Goal: Answer question/provide support: Share knowledge or assist other users

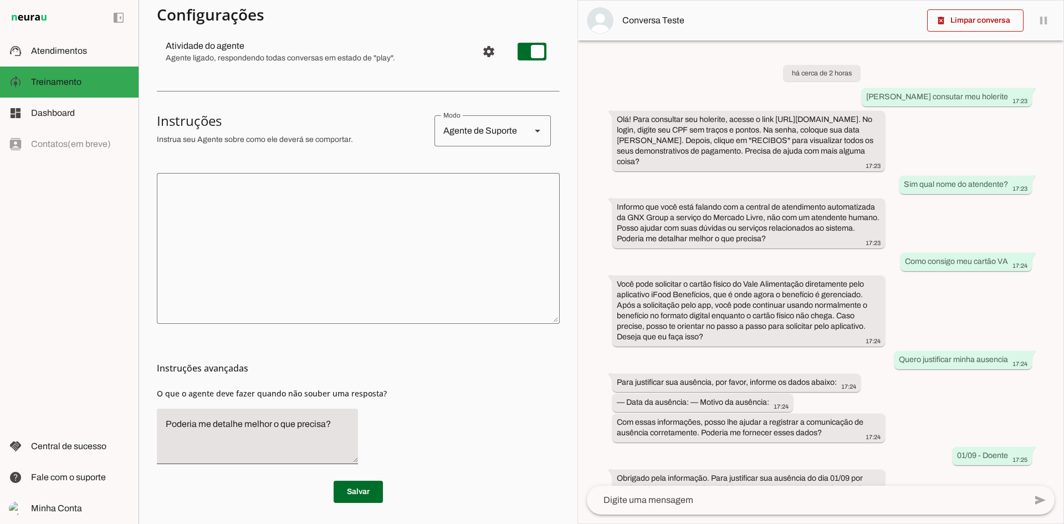
scroll to position [130, 0]
click at [30, 42] on md-item "support_agent Atendimentos Atendimentos" at bounding box center [69, 50] width 139 height 31
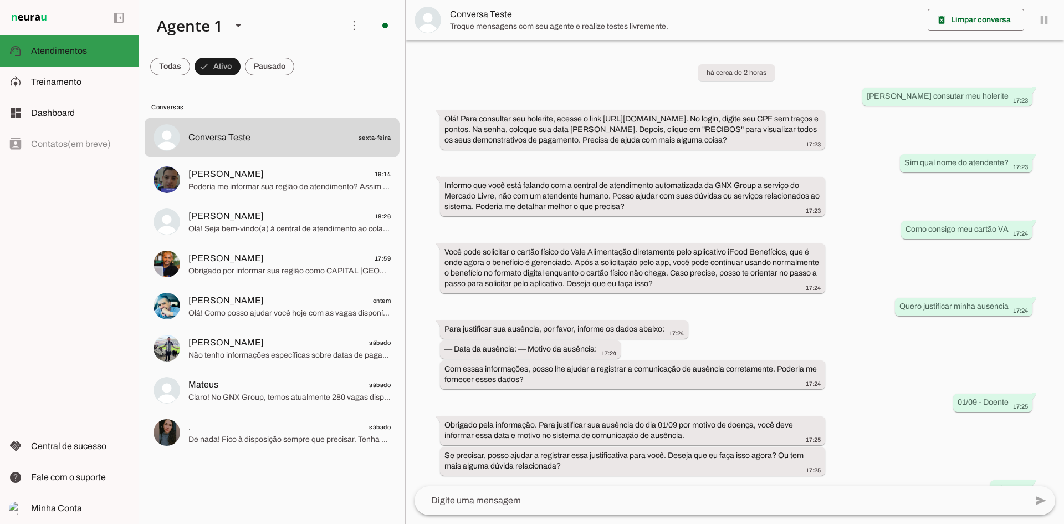
scroll to position [284, 0]
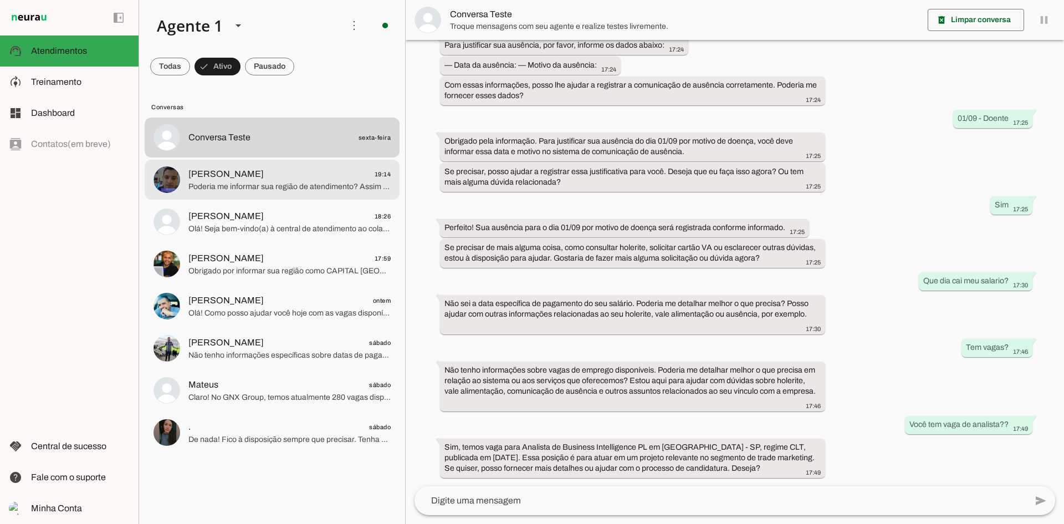
click at [235, 184] on span "Poderia me informar sua região de atendimento? Assim posso fornecer a informaçã…" at bounding box center [289, 186] width 202 height 11
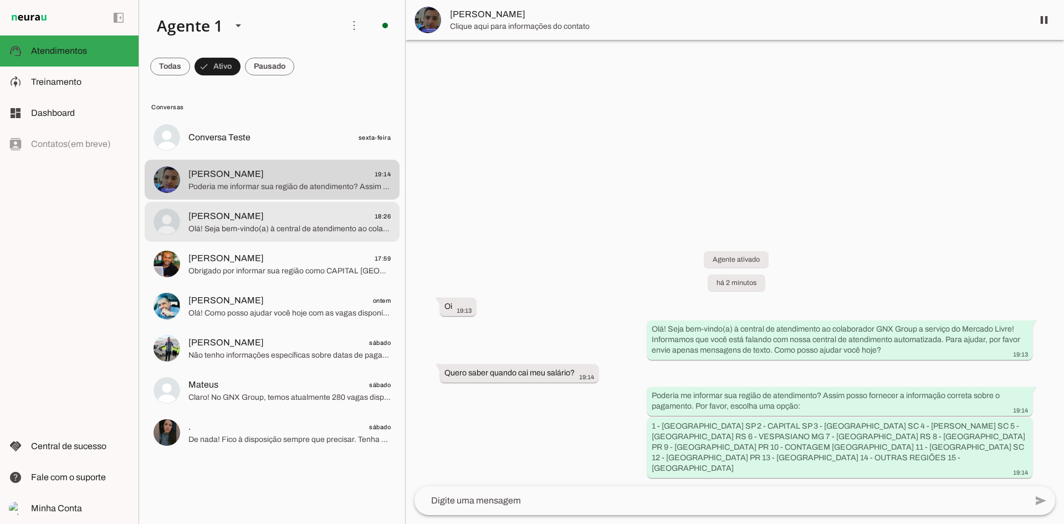
click at [316, 146] on div at bounding box center [289, 138] width 202 height 16
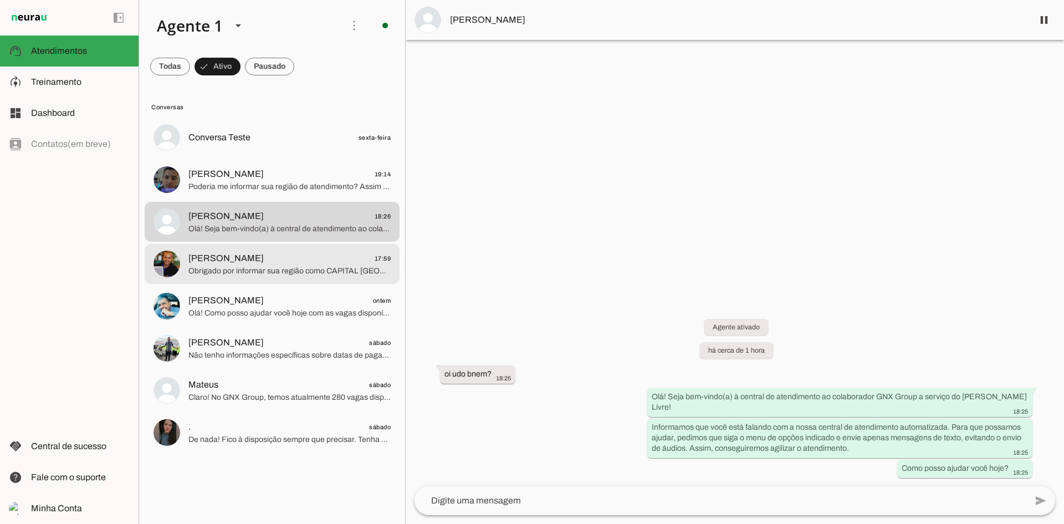
click at [227, 157] on md-item "[PERSON_NAME] 17:59 Obrigado por informar sua região como CAPITAL [GEOGRAPHIC_D…" at bounding box center [272, 137] width 255 height 40
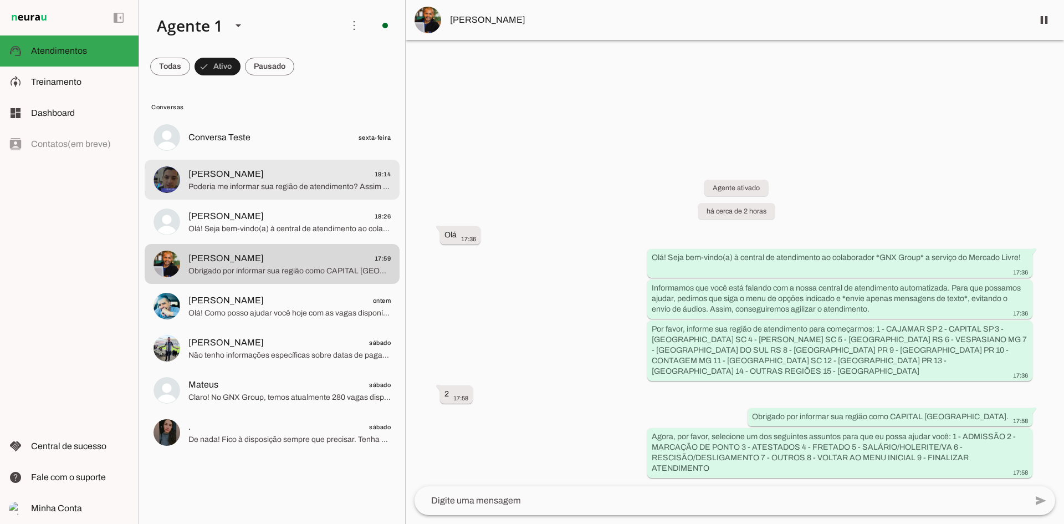
click at [299, 191] on span "Poderia me informar sua região de atendimento? Assim posso fornecer a informaçã…" at bounding box center [289, 186] width 202 height 11
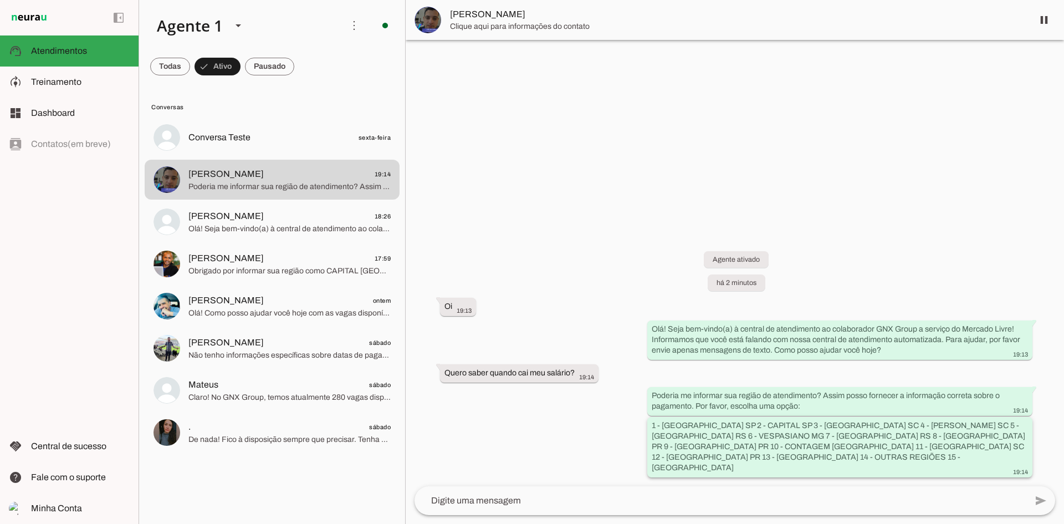
drag, startPoint x: 660, startPoint y: 434, endPoint x: 779, endPoint y: 461, distance: 122.1
click at [779, 461] on div "1 - [GEOGRAPHIC_DATA] SP 2 - CAPITAL SP 3 - [GEOGRAPHIC_DATA] SC 4 - [PERSON_NA…" at bounding box center [840, 448] width 376 height 56
click at [721, 463] on div "1 - [GEOGRAPHIC_DATA] SP 2 - CAPITAL SP 3 - [GEOGRAPHIC_DATA] SC 4 - [PERSON_NA…" at bounding box center [840, 448] width 376 height 56
drag, startPoint x: 825, startPoint y: 402, endPoint x: 841, endPoint y: 411, distance: 18.4
click at [841, 411] on div "Poderia me informar sua região de atendimento? Assim posso fornecer a informaçã…" at bounding box center [840, 402] width 376 height 24
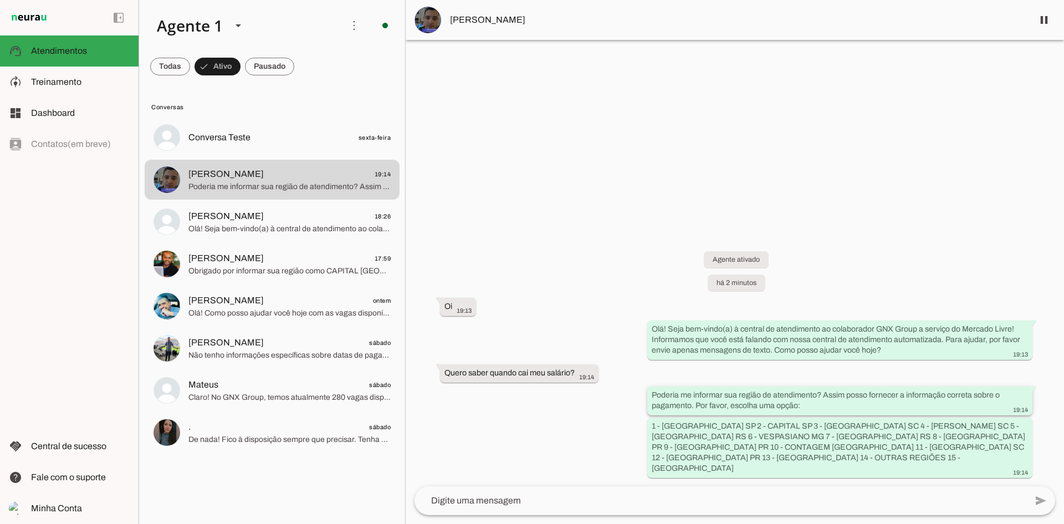
click at [841, 411] on div "Poderia me informar sua região de atendimento? Assim posso fornecer a informaçã…" at bounding box center [840, 402] width 376 height 24
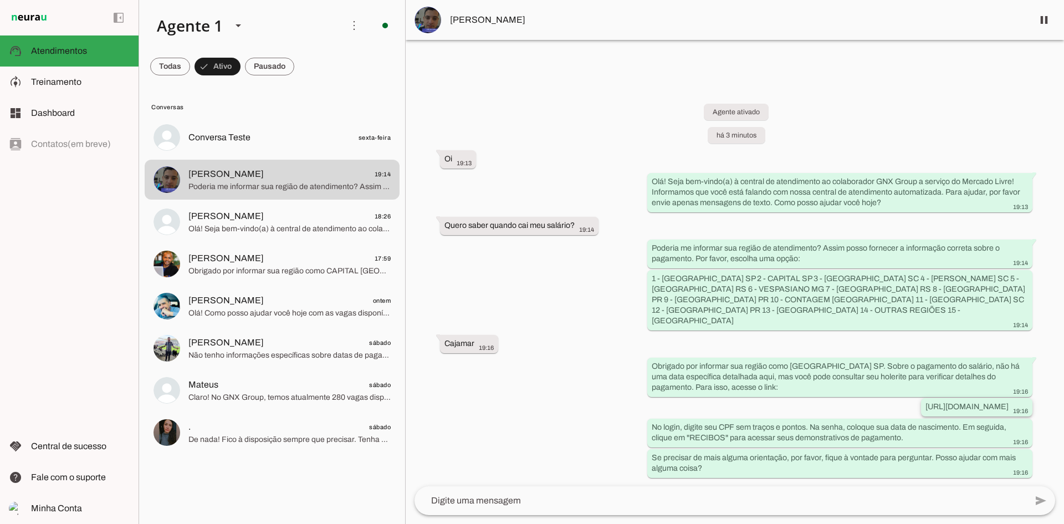
drag, startPoint x: 878, startPoint y: 406, endPoint x: 1006, endPoint y: 405, distance: 128.0
click at [0, 0] on slot "[URL][DOMAIN_NAME]" at bounding box center [0, 0] width 0 height 0
drag, startPoint x: 1008, startPoint y: 378, endPoint x: 1006, endPoint y: 386, distance: 8.1
click at [1006, 386] on div "Obrigado por informar sua região como [GEOGRAPHIC_DATA] SP. Sobre o pagamento d…" at bounding box center [840, 377] width 376 height 35
click at [986, 415] on whatsapp-message-bubble "[URL][DOMAIN_NAME] 19:16" at bounding box center [976, 407] width 111 height 18
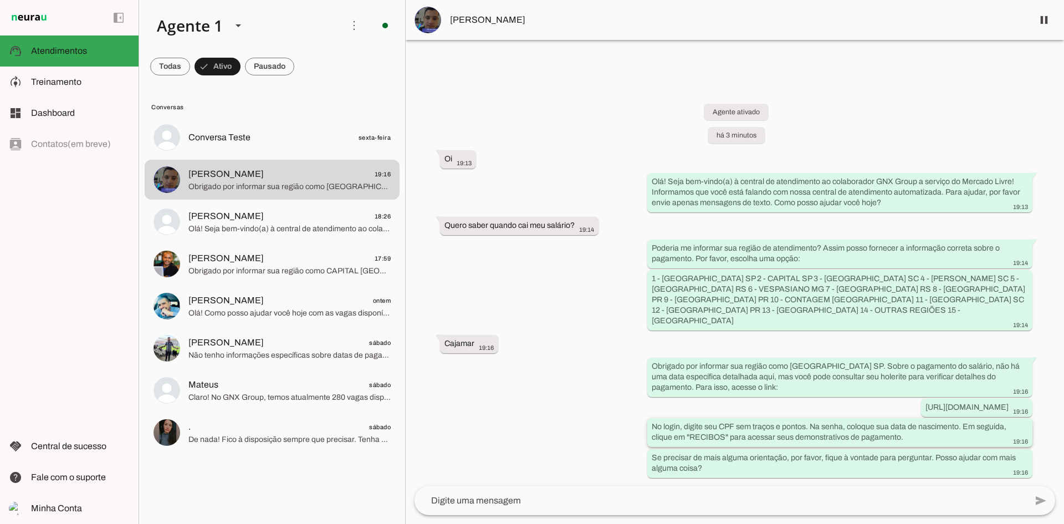
drag, startPoint x: 651, startPoint y: 427, endPoint x: 914, endPoint y: 443, distance: 263.7
click at [914, 443] on whatsapp-message-bubble "No login, digite seu CPF sem traços e pontos. Na senha, coloque sua data [PERSO…" at bounding box center [839, 432] width 385 height 29
drag, startPoint x: 653, startPoint y: 455, endPoint x: 715, endPoint y: 465, distance: 62.3
click at [715, 465] on div "Se precisar de mais alguma orientação, por favor, fique à vontade para pergunta…" at bounding box center [840, 464] width 376 height 24
click at [772, 462] on div "Se precisar de mais alguma orientação, por favor, fique à vontade para pergunta…" at bounding box center [840, 464] width 376 height 24
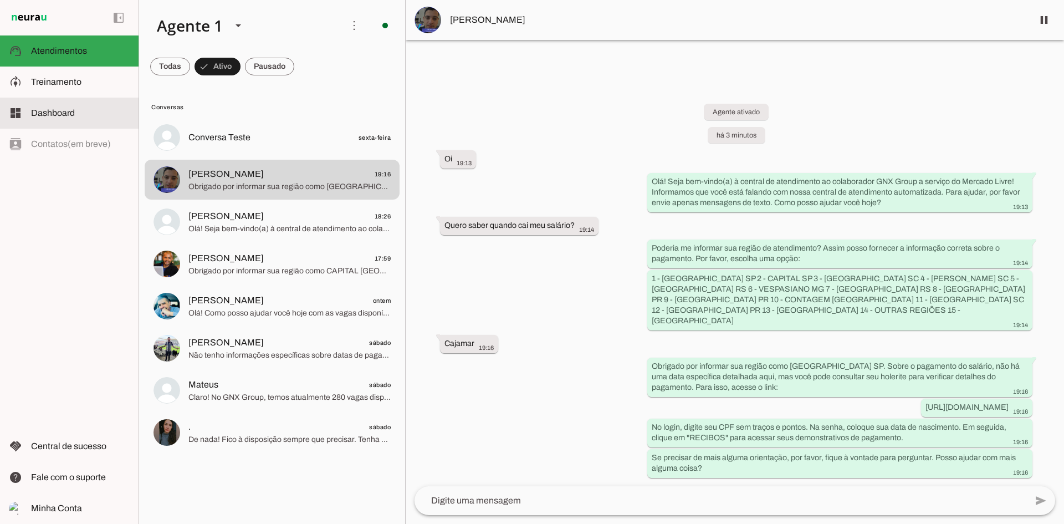
click at [68, 84] on span "Treinamento" at bounding box center [56, 81] width 50 height 9
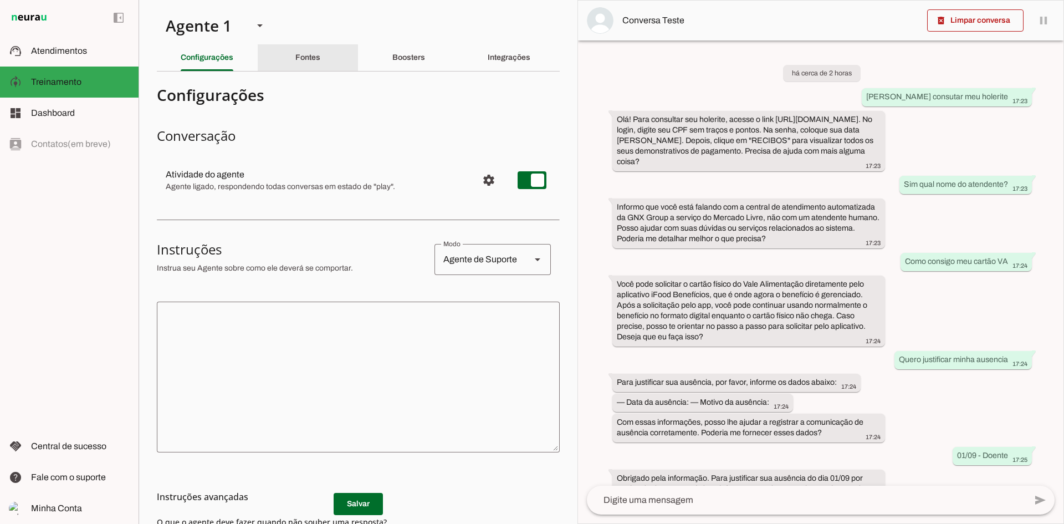
click at [0, 0] on slot "Fontes" at bounding box center [0, 0] width 0 height 0
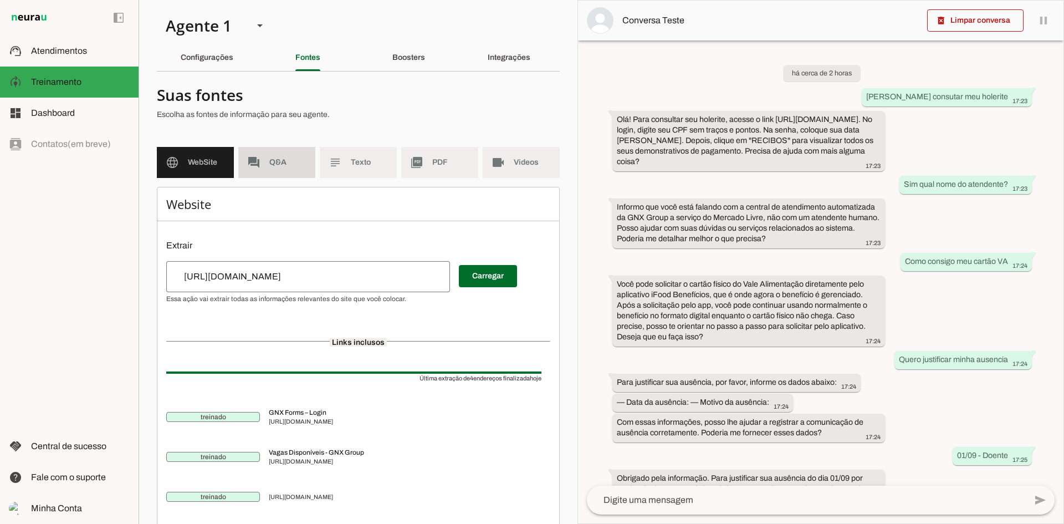
click at [288, 160] on span "Q&A" at bounding box center [287, 162] width 37 height 11
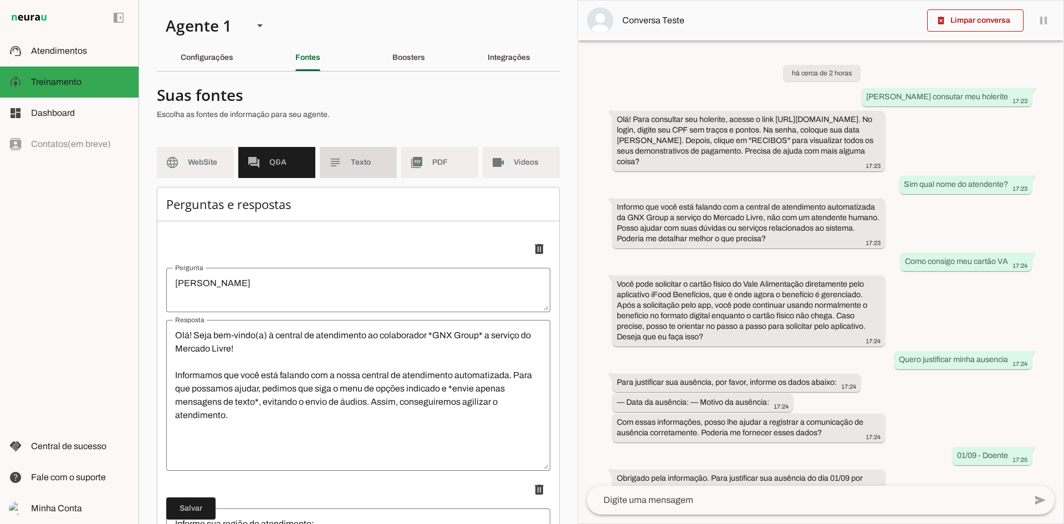
click at [351, 162] on span "Texto" at bounding box center [369, 162] width 37 height 11
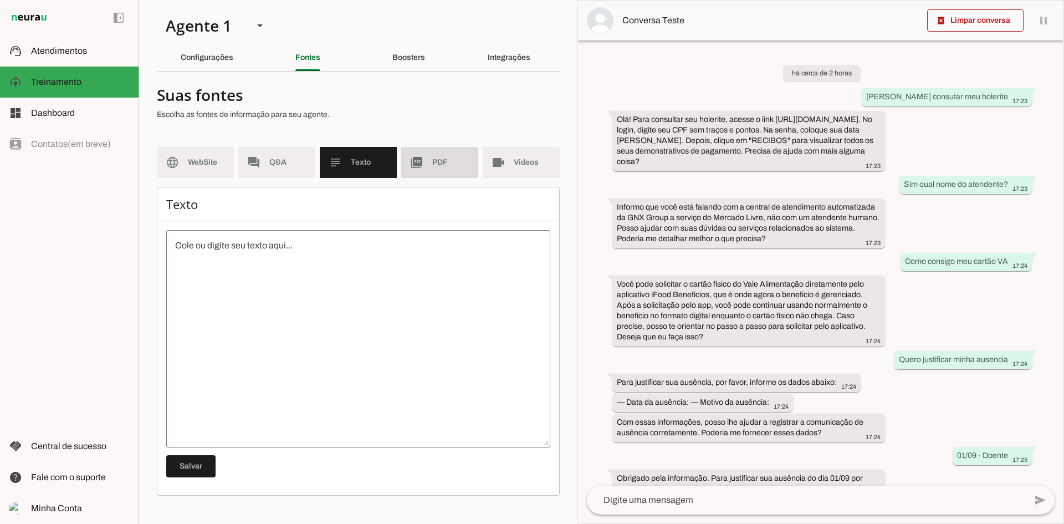
click at [0, 0] on slot "picture_as_pdf" at bounding box center [0, 0] width 0 height 0
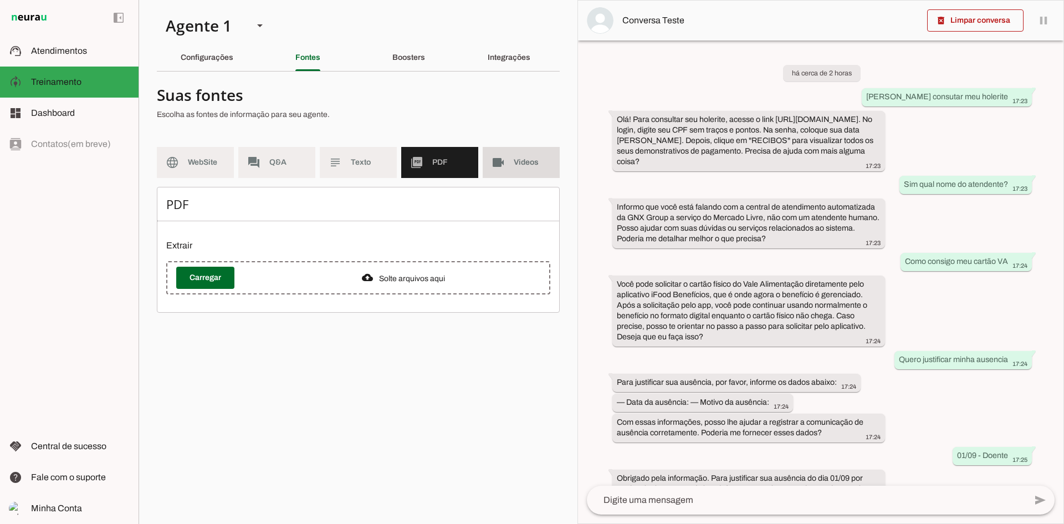
click at [516, 160] on span "Videos" at bounding box center [532, 162] width 37 height 11
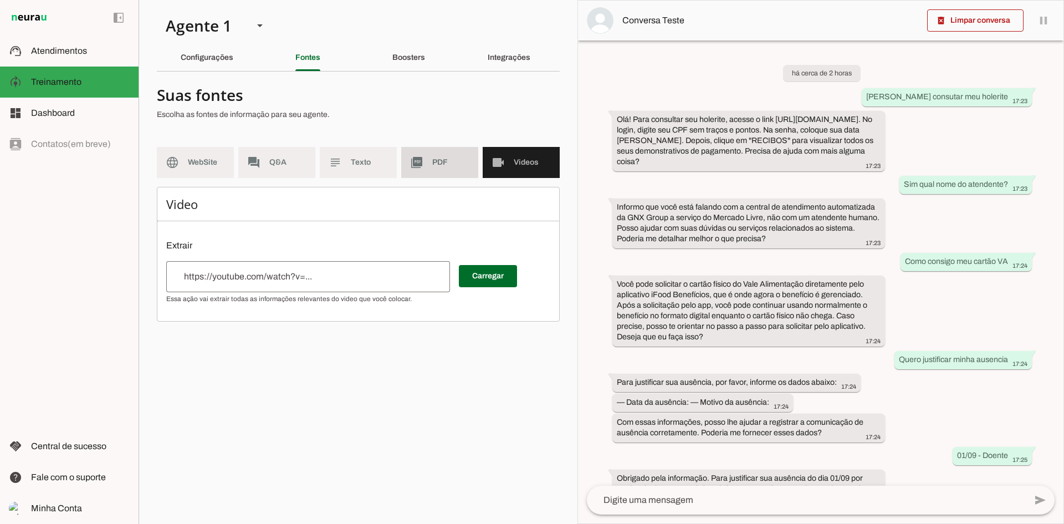
click at [442, 158] on span "PDF" at bounding box center [450, 162] width 37 height 11
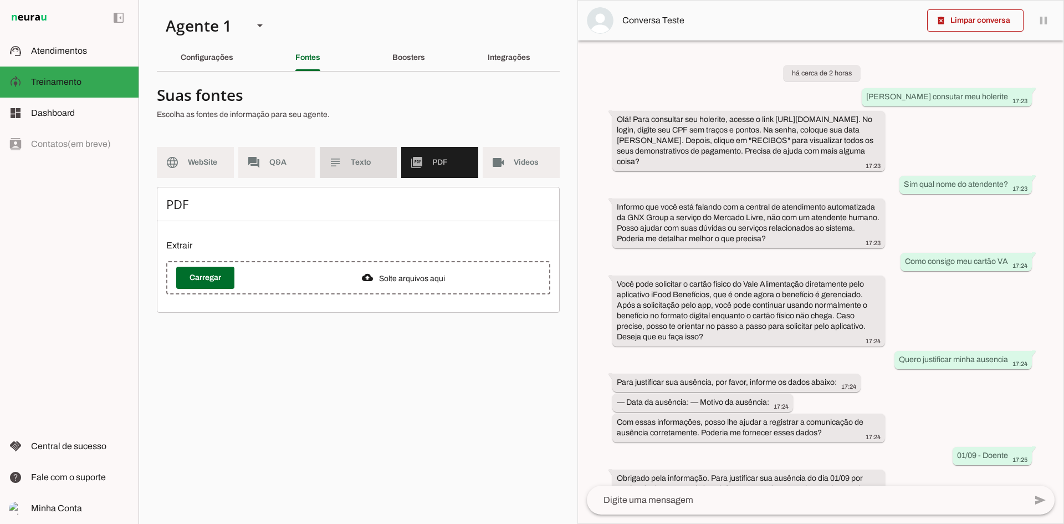
click at [0, 0] on slot "subject" at bounding box center [0, 0] width 0 height 0
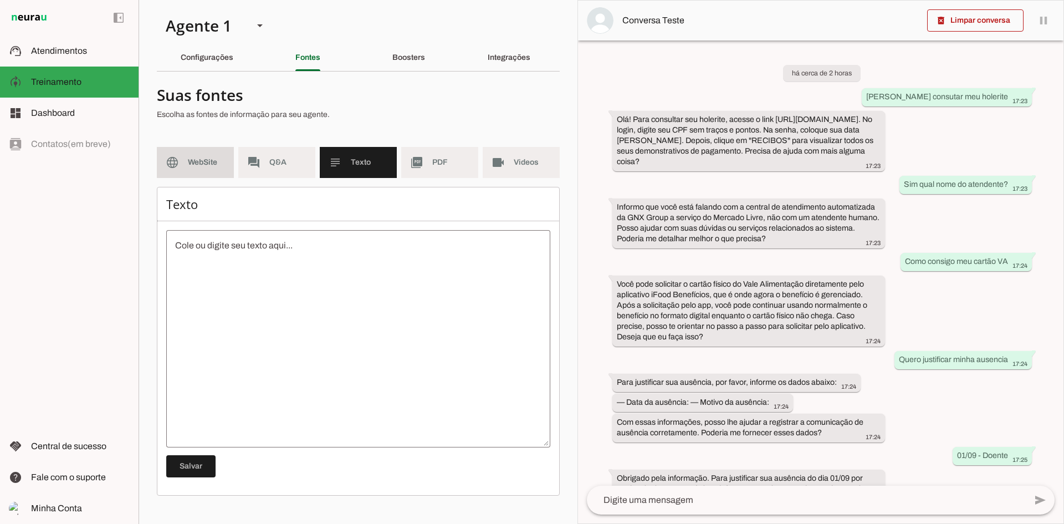
click at [196, 168] on md-item "language WebSite" at bounding box center [195, 162] width 77 height 31
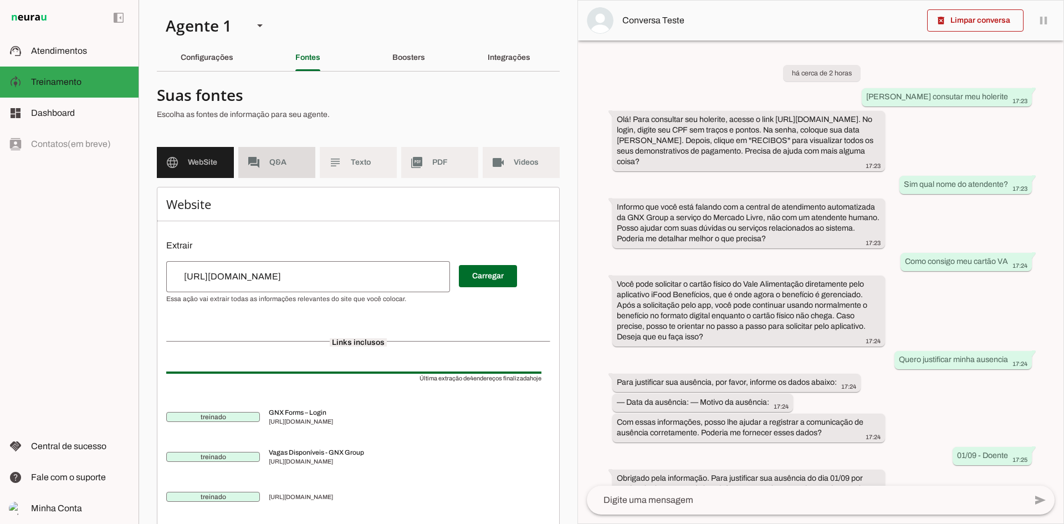
click at [279, 162] on span "Q&A" at bounding box center [287, 162] width 37 height 11
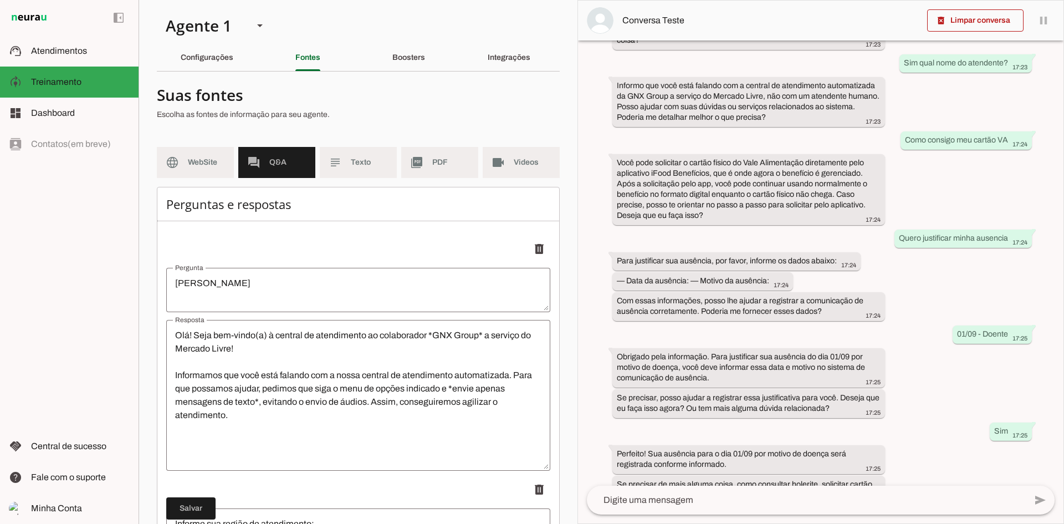
click at [597, 324] on div "há cerca de 2 horas [PERSON_NAME] consutar meu holerite 17:23 Olá! Para consult…" at bounding box center [820, 262] width 485 height 445
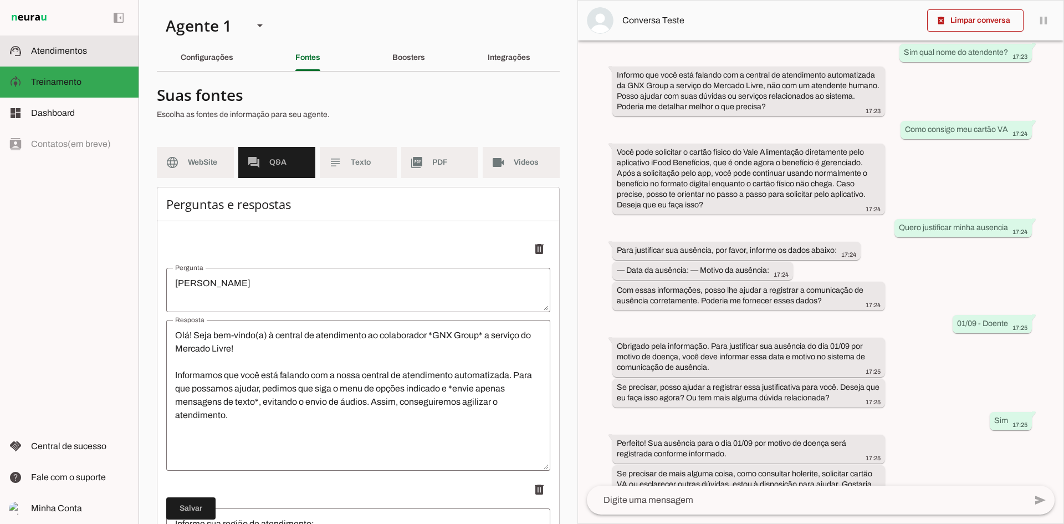
click at [76, 45] on slot at bounding box center [80, 50] width 99 height 13
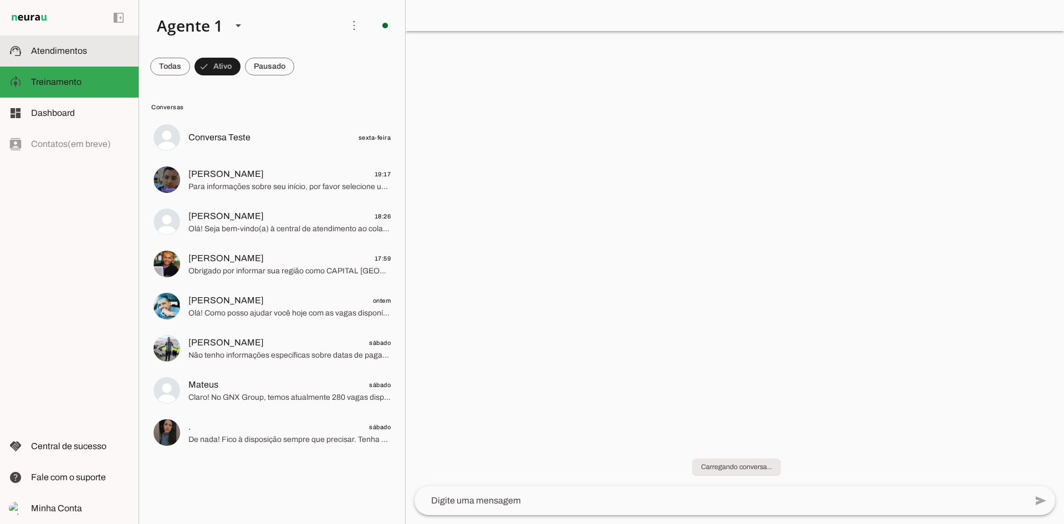
scroll to position [284, 0]
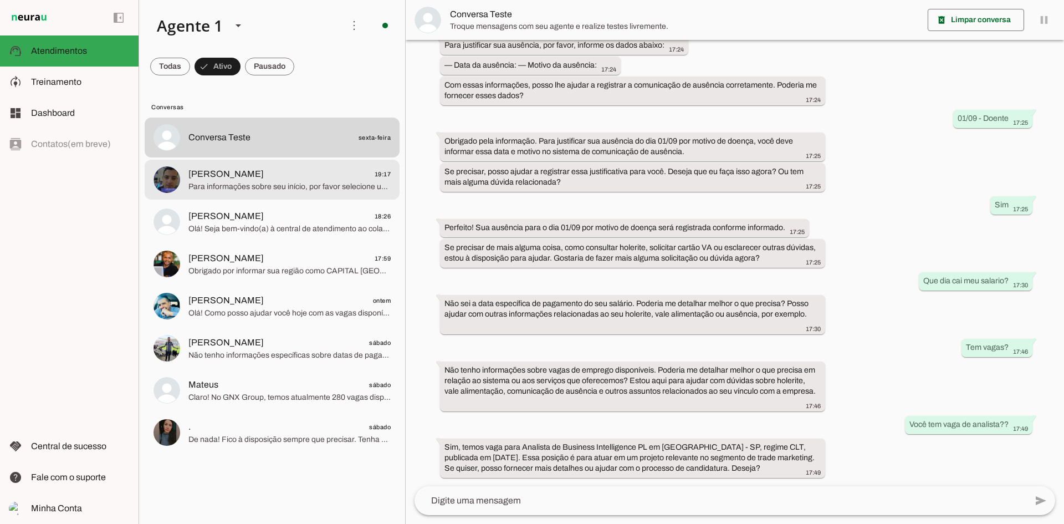
click at [288, 192] on span "Para informações sobre seu início, por favor selecione uma das opções abaixo: 1…" at bounding box center [289, 186] width 202 height 11
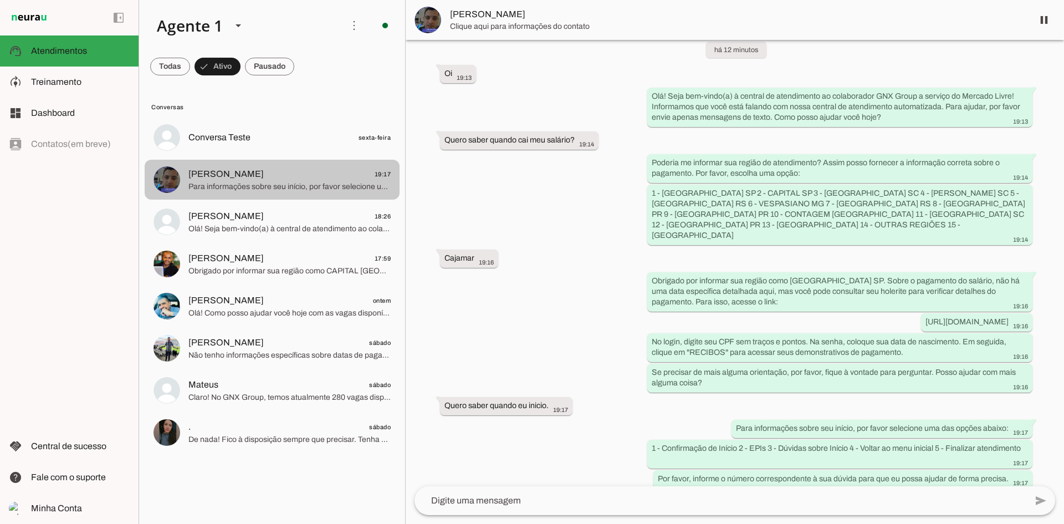
scroll to position [46, 0]
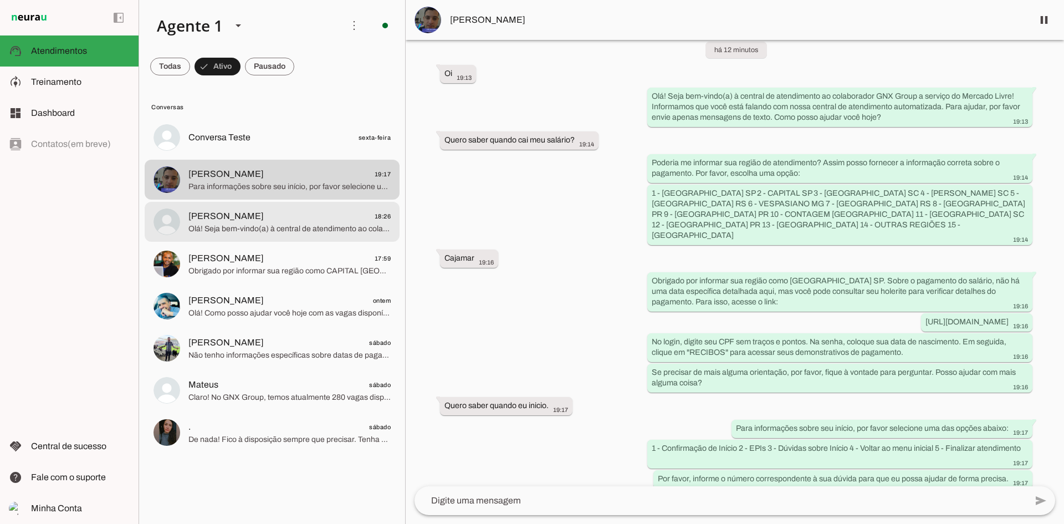
click at [286, 223] on span "Olá! Seja bem-vindo(a) à central de atendimento ao colaborador GNX Group a serv…" at bounding box center [289, 228] width 202 height 11
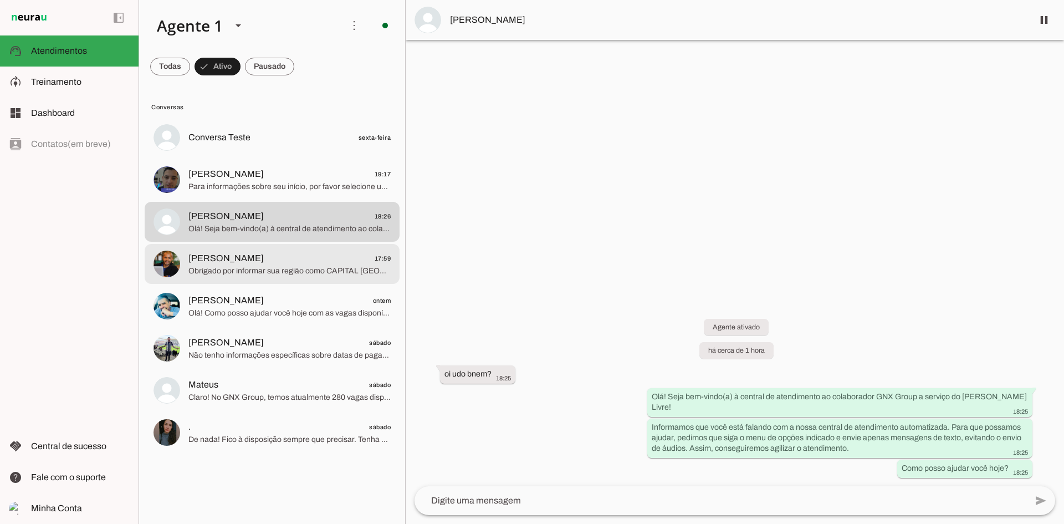
click at [267, 262] on span "[PERSON_NAME] 17:59" at bounding box center [289, 259] width 202 height 14
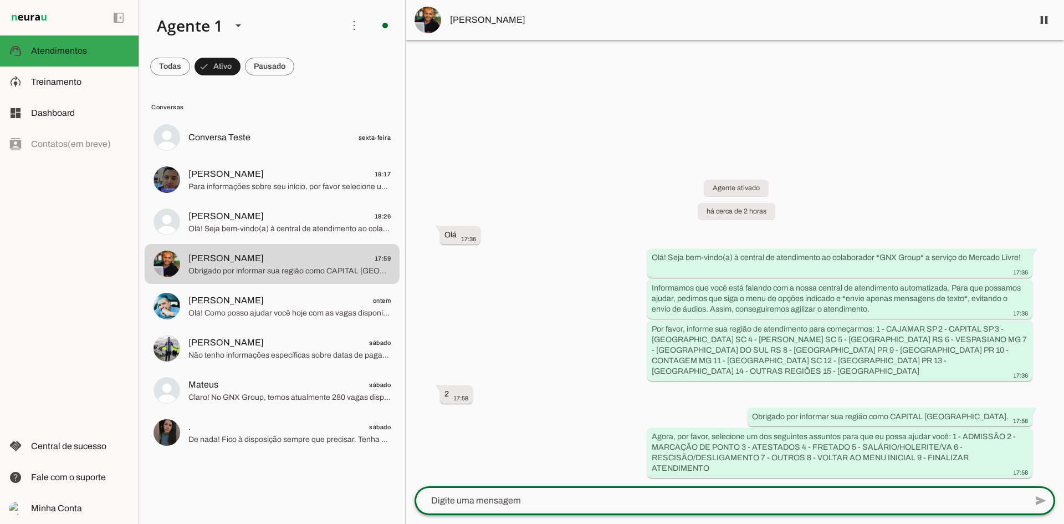
click at [475, 501] on textarea at bounding box center [720, 500] width 612 height 13
type textarea "Pode digitar também o que precisa?"
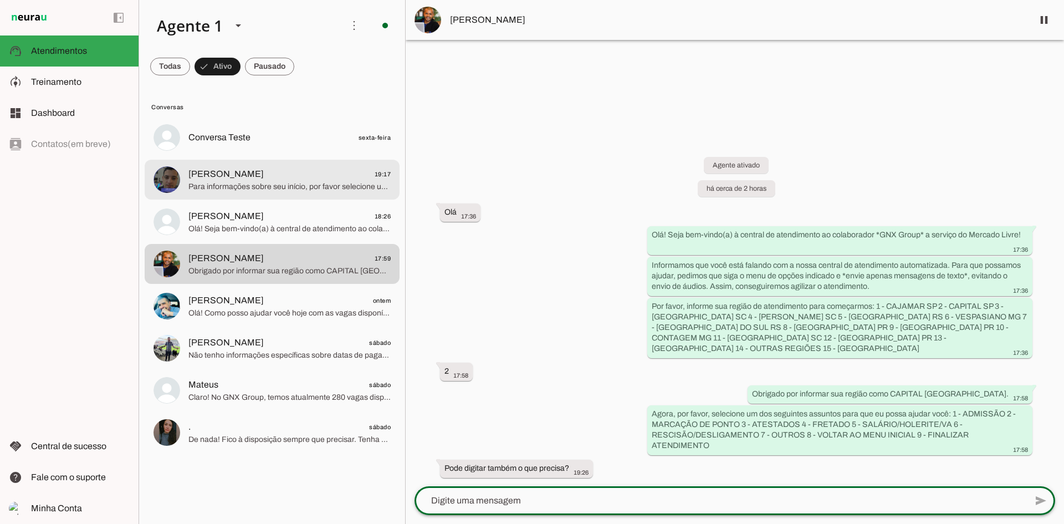
click at [289, 184] on span "Para informações sobre seu início, por favor selecione uma das opções abaixo: 1…" at bounding box center [289, 186] width 202 height 11
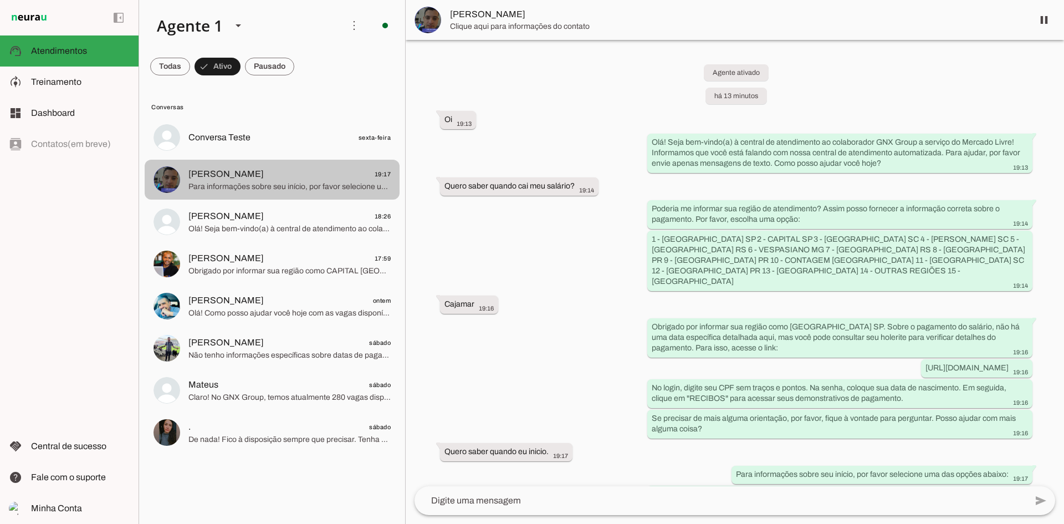
scroll to position [69, 0]
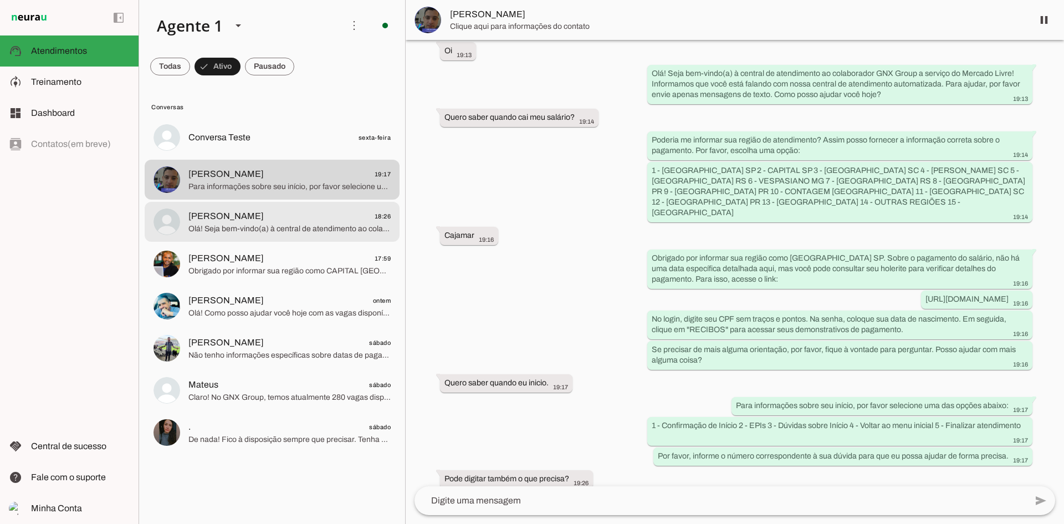
click at [287, 219] on span "[PERSON_NAME] 18:26" at bounding box center [289, 216] width 202 height 14
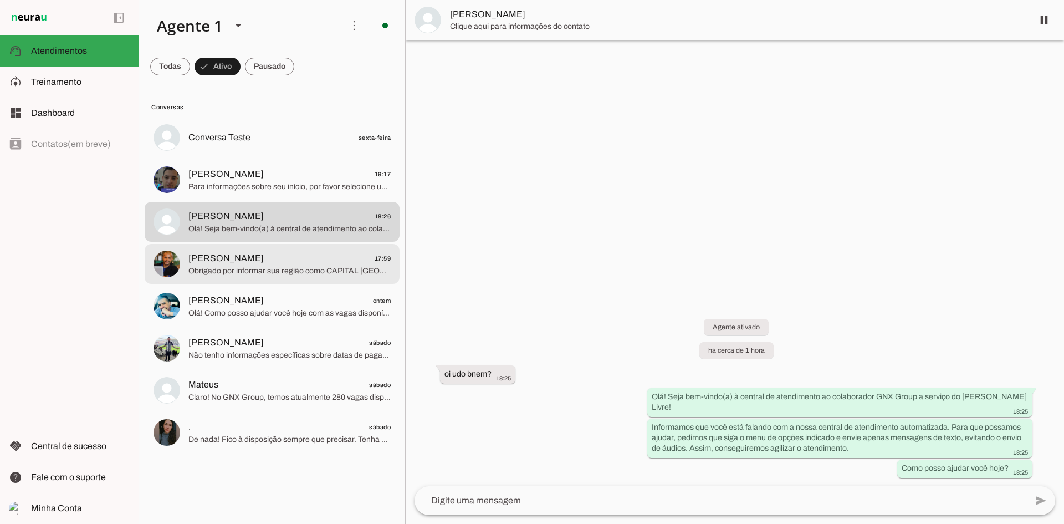
click at [281, 259] on span "[PERSON_NAME] 17:59" at bounding box center [289, 259] width 202 height 14
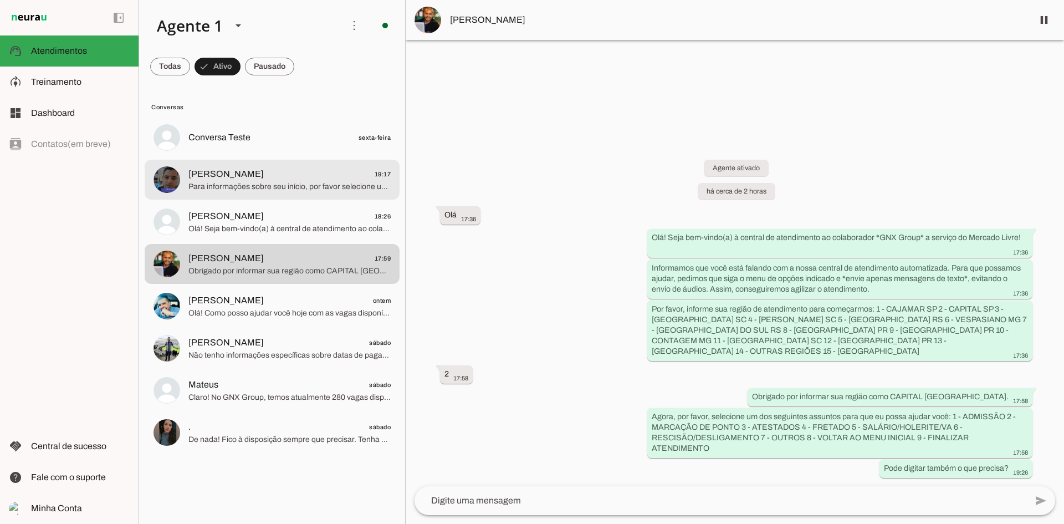
click at [298, 157] on md-item "[PERSON_NAME] 19:17 Para informações sobre seu início, por favor selecione [PER…" at bounding box center [272, 137] width 255 height 40
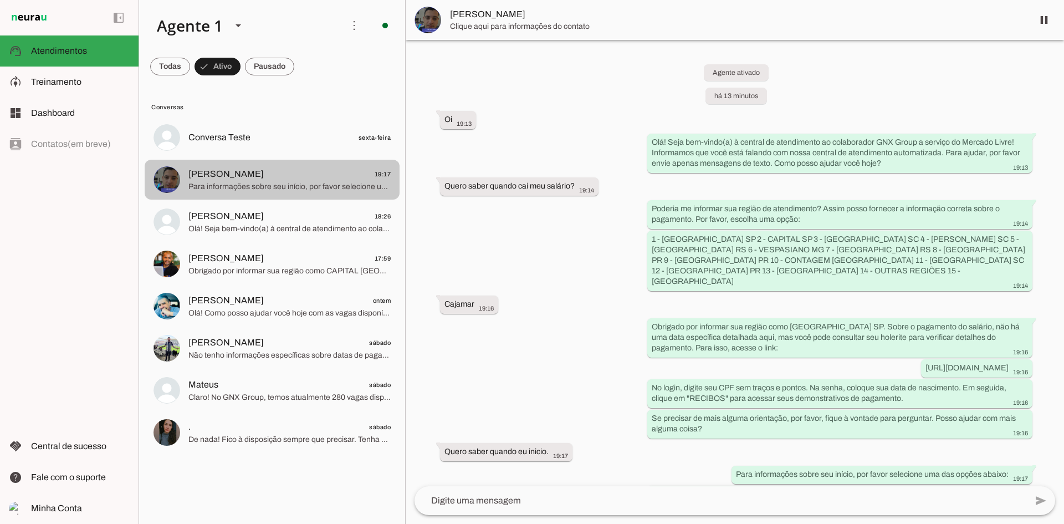
scroll to position [46, 0]
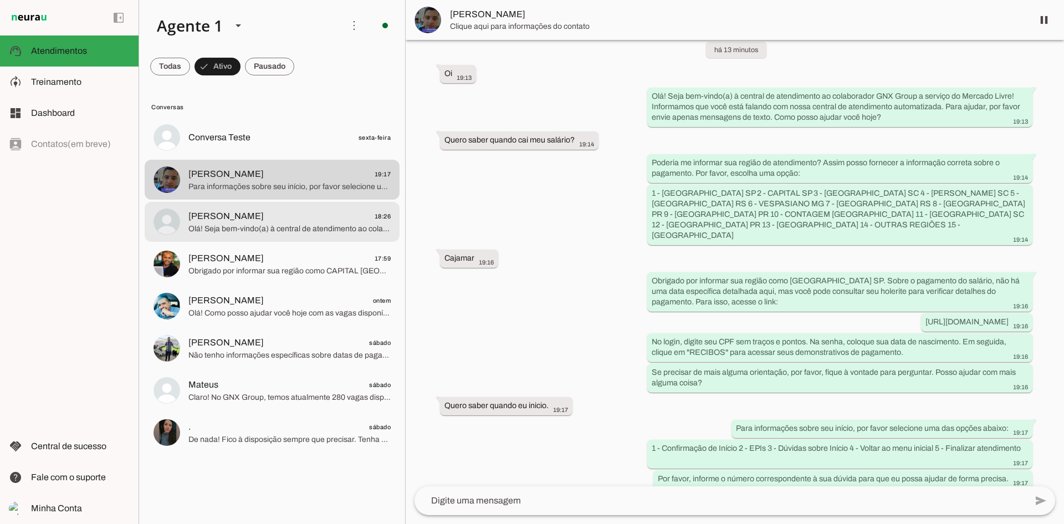
click at [299, 213] on span "[PERSON_NAME] 18:26" at bounding box center [289, 216] width 202 height 14
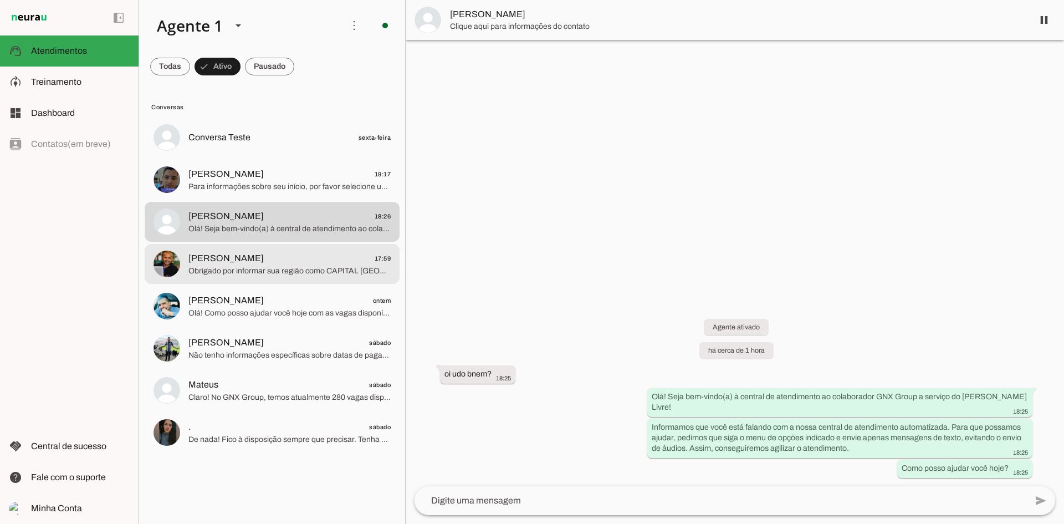
click at [275, 255] on span "[PERSON_NAME] 17:59" at bounding box center [289, 259] width 202 height 14
